Goal: Information Seeking & Learning: Learn about a topic

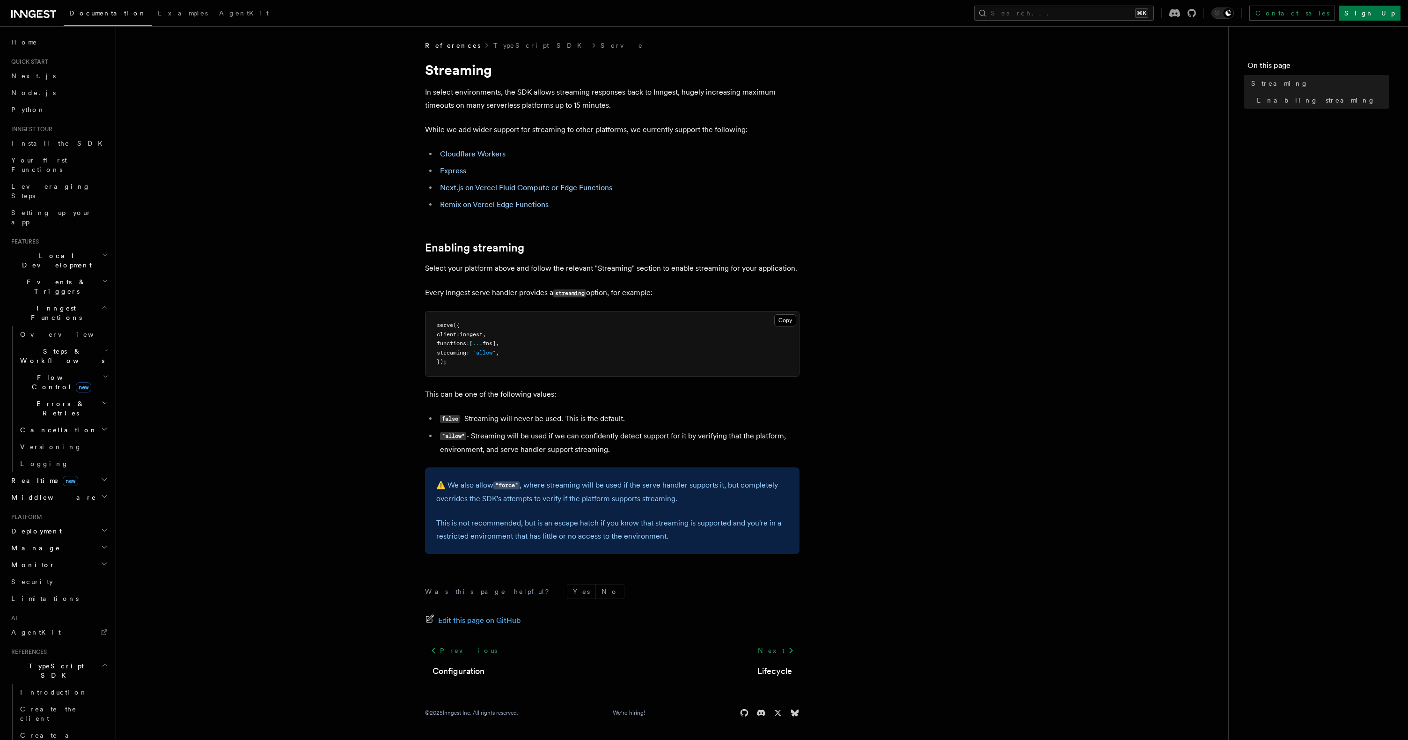
click at [1058, 203] on article "References TypeScript SDK Serve Streaming In select environments, the SDK allow…" at bounding box center [672, 390] width 1082 height 699
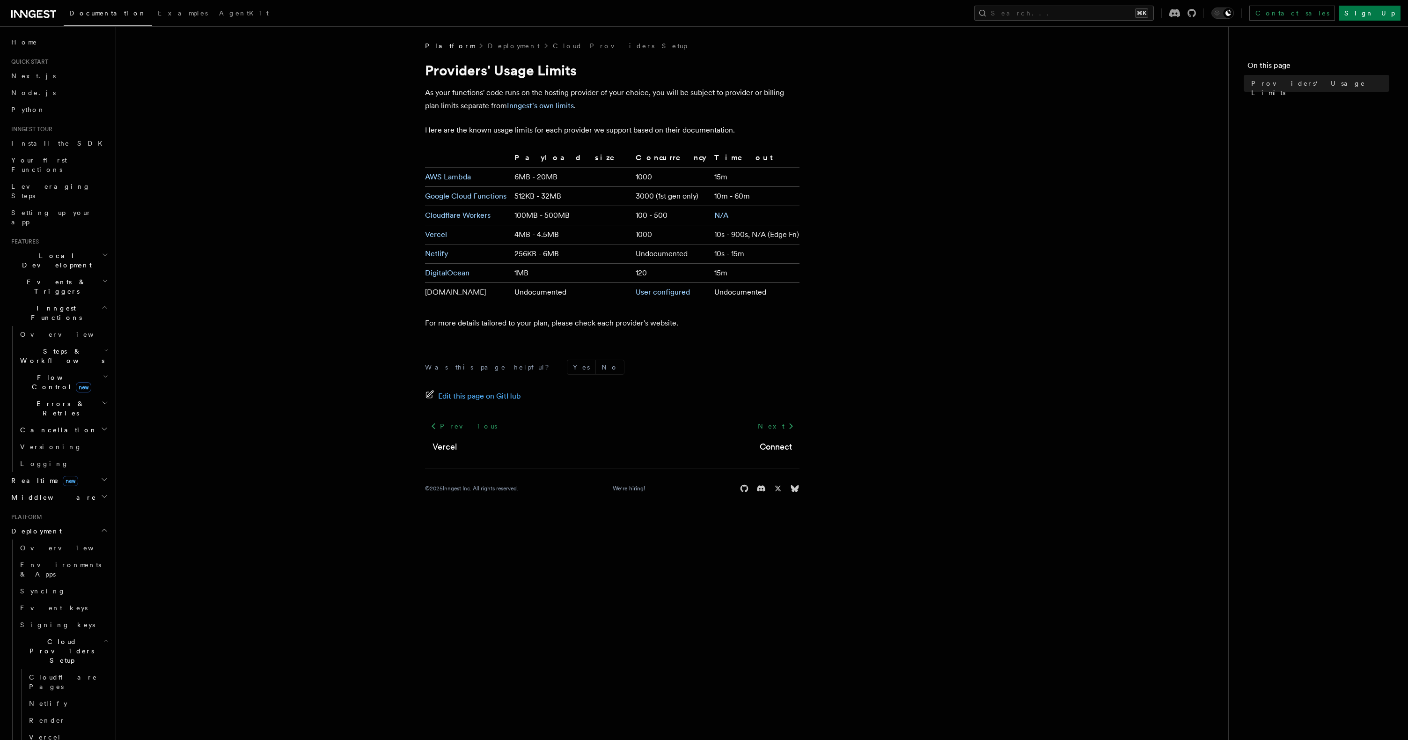
scroll to position [255, 0]
click at [850, 200] on article "Platform Deployment Cloud Providers Setup Providers' Usage Limits As your funct…" at bounding box center [672, 278] width 1082 height 474
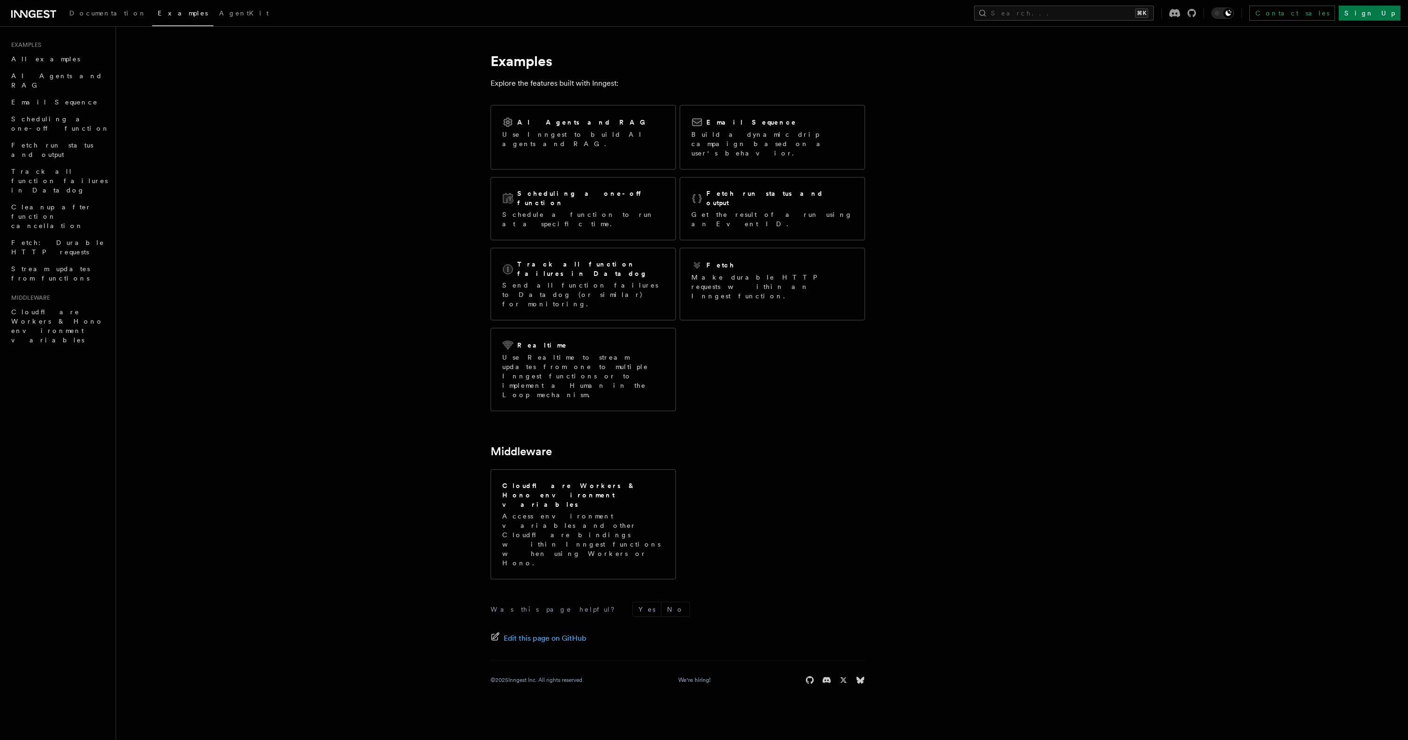
click at [842, 296] on div "AI Agents and RAG Use Inngest to build AI agents and RAG. Email Sequence Build …" at bounding box center [678, 258] width 374 height 314
